Goal: Find contact information: Find contact information

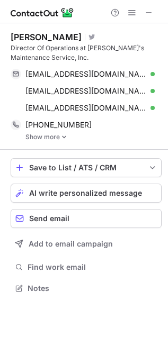
scroll to position [281, 168]
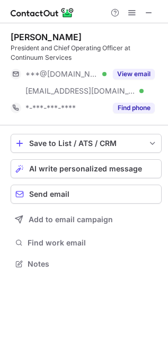
scroll to position [257, 168]
drag, startPoint x: 13, startPoint y: 34, endPoint x: 56, endPoint y: 30, distance: 42.6
click at [56, 30] on div "Ted Spicer President and Chief Operating Officer at Continuum Services ***@aol.…" at bounding box center [86, 74] width 151 height 102
copy div "Ted Spicer"
click at [19, 57] on div "President and Chief Operating Officer at Continuum Services" at bounding box center [86, 52] width 151 height 19
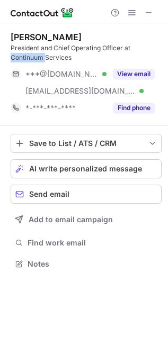
click at [19, 57] on div "President and Chief Operating Officer at Continuum Services" at bounding box center [86, 52] width 151 height 19
click at [57, 58] on div "President and Chief Operating Officer at Continuum Services" at bounding box center [86, 52] width 151 height 19
copy div "Continuum Services"
click at [16, 40] on div "Ted Spicer" at bounding box center [46, 37] width 71 height 11
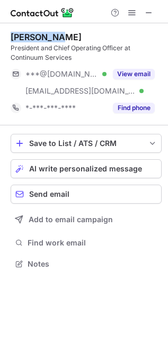
click at [44, 37] on div "Ted Spicer" at bounding box center [46, 37] width 71 height 11
copy div "Ted Spicer"
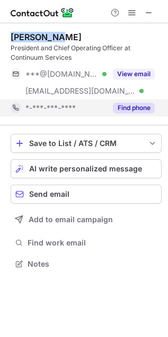
click at [125, 106] on button "Find phone" at bounding box center [134, 108] width 42 height 11
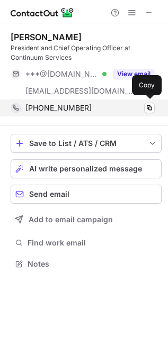
click at [59, 106] on span "+12695987169" at bounding box center [58, 108] width 66 height 10
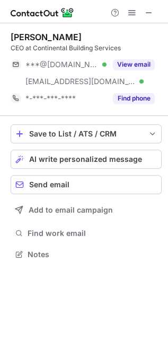
scroll to position [247, 168]
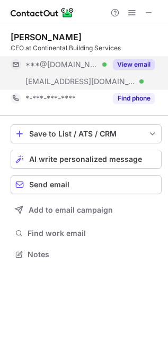
click at [122, 64] on button "View email" at bounding box center [134, 64] width 42 height 11
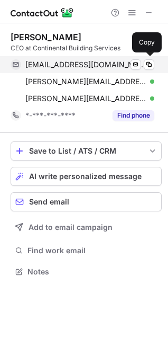
scroll to position [264, 168]
click at [56, 65] on span "drhammer85@gmail.com" at bounding box center [85, 65] width 121 height 10
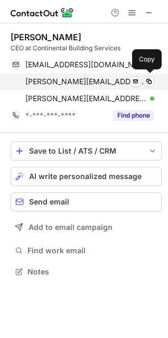
click at [79, 81] on span "david@continentalwindowcleaning.com" at bounding box center [85, 82] width 121 height 10
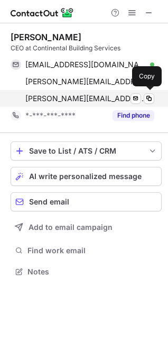
click at [51, 103] on span "duvid@continentalwindowcleaning.com" at bounding box center [85, 99] width 121 height 10
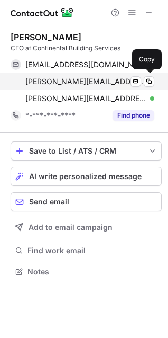
click at [35, 84] on span "david@continentalwindowcleaning.com" at bounding box center [85, 82] width 121 height 10
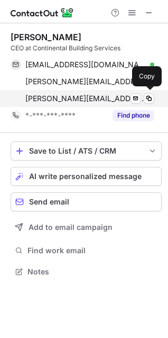
click at [32, 97] on span "duvid@continentalwindowcleaning.com" at bounding box center [85, 99] width 121 height 10
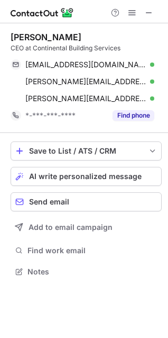
click at [21, 38] on div "David Hammer" at bounding box center [46, 37] width 71 height 11
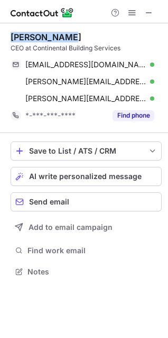
click at [41, 36] on div "David Hammer" at bounding box center [46, 37] width 71 height 11
copy div "David Hammer"
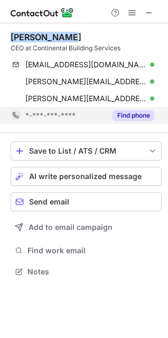
click at [122, 120] on button "Find phone" at bounding box center [134, 115] width 42 height 11
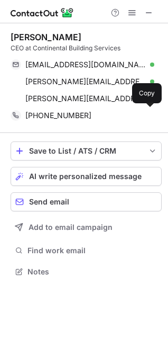
click at [70, 118] on span "+17188510004" at bounding box center [58, 116] width 66 height 10
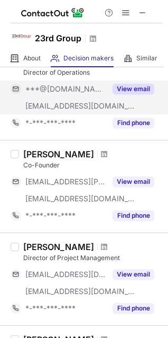
scroll to position [53, 0]
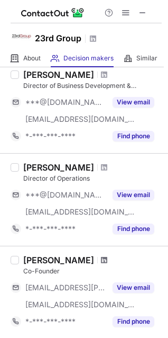
click at [101, 257] on span at bounding box center [104, 260] width 6 height 8
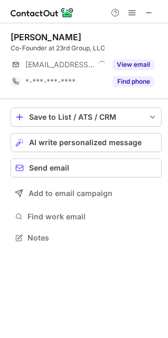
scroll to position [230, 168]
click at [30, 37] on div "[PERSON_NAME]" at bounding box center [46, 37] width 71 height 11
click at [43, 33] on div "[PERSON_NAME]" at bounding box center [46, 37] width 71 height 11
copy div "[PERSON_NAME]"
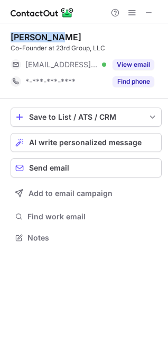
copy div "[PERSON_NAME]"
